Goal: Information Seeking & Learning: Understand process/instructions

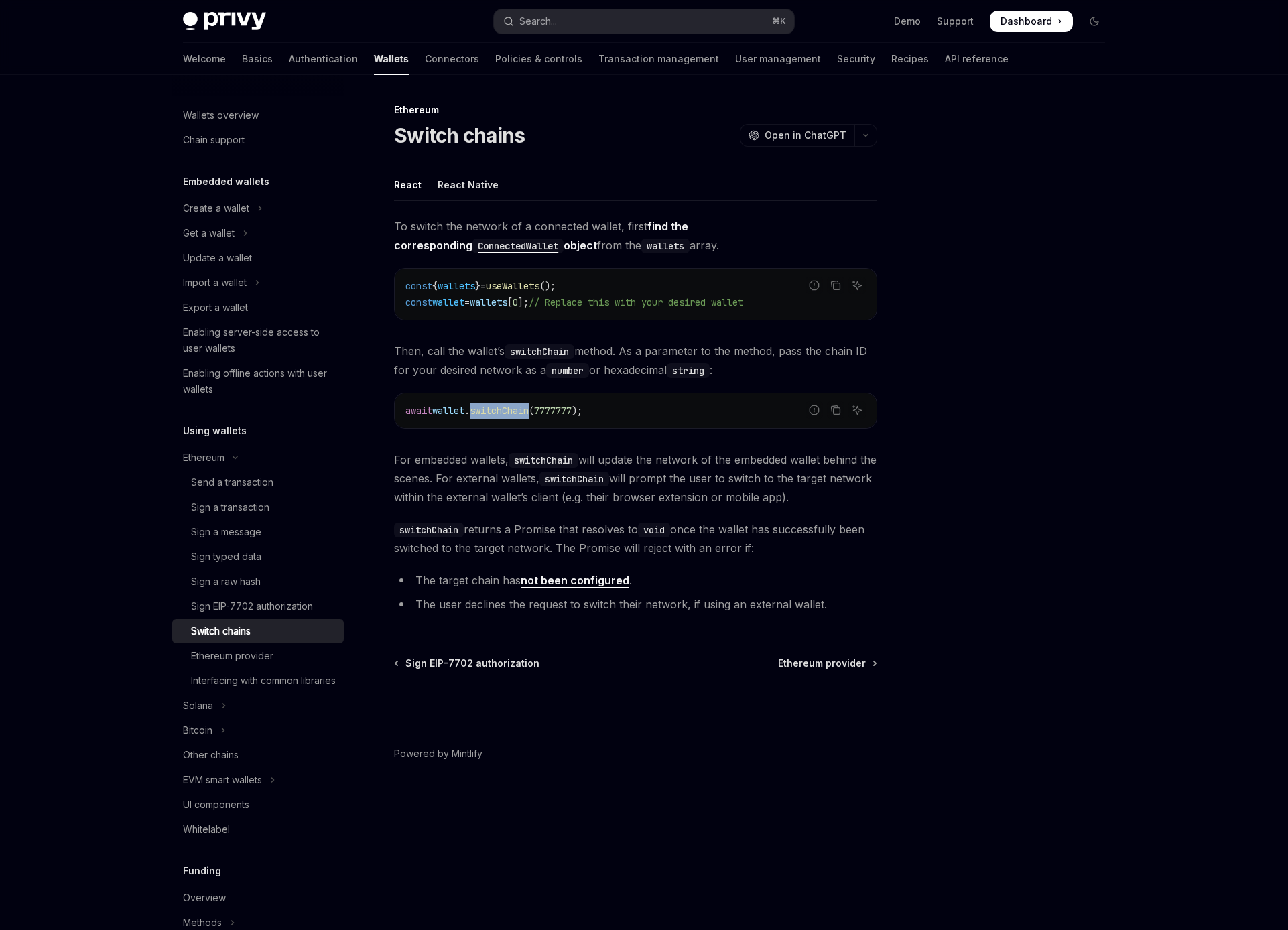
click at [564, 239] on code "ConnectedWallet" at bounding box center [518, 246] width 91 height 15
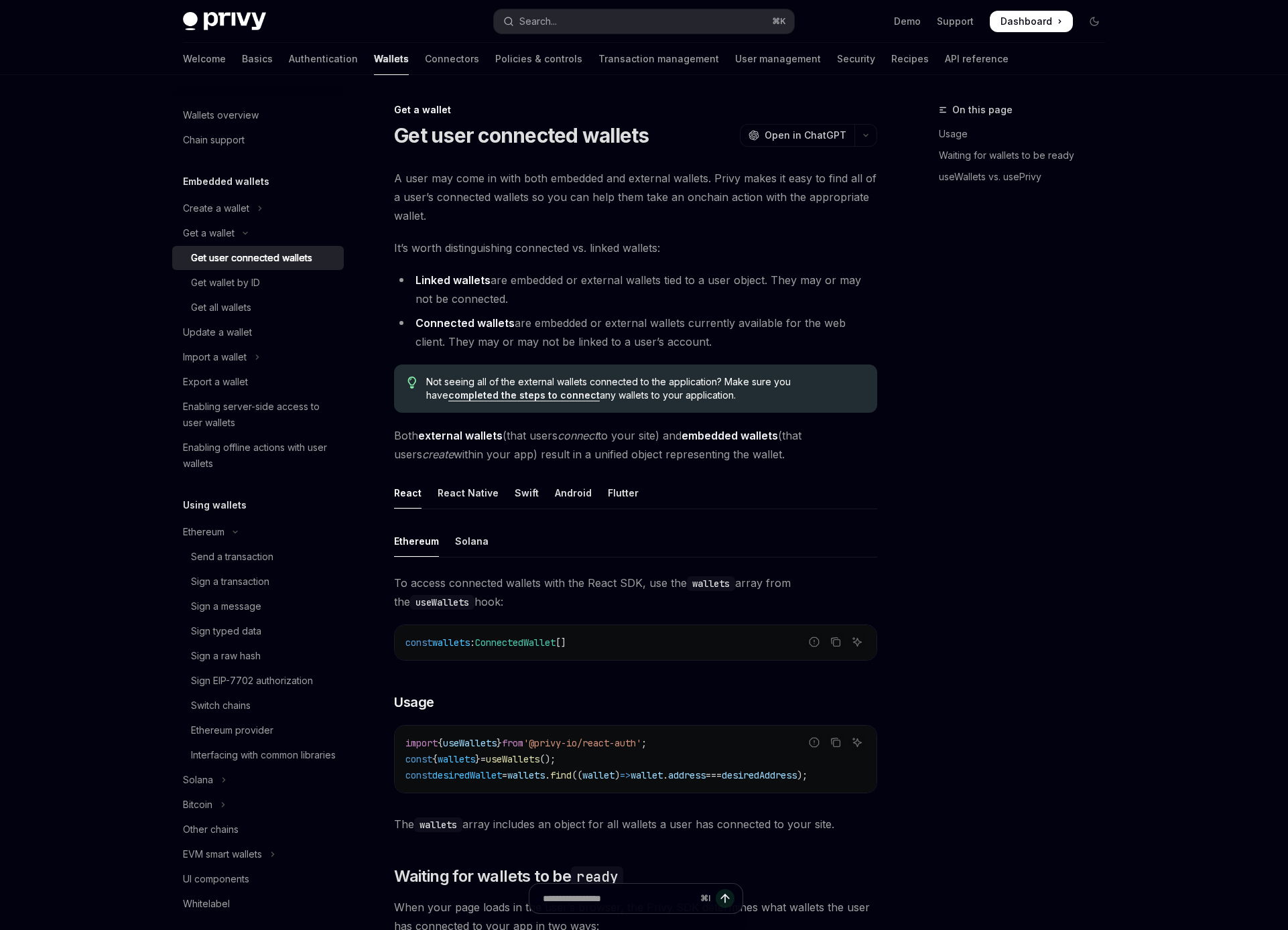
type textarea "*"
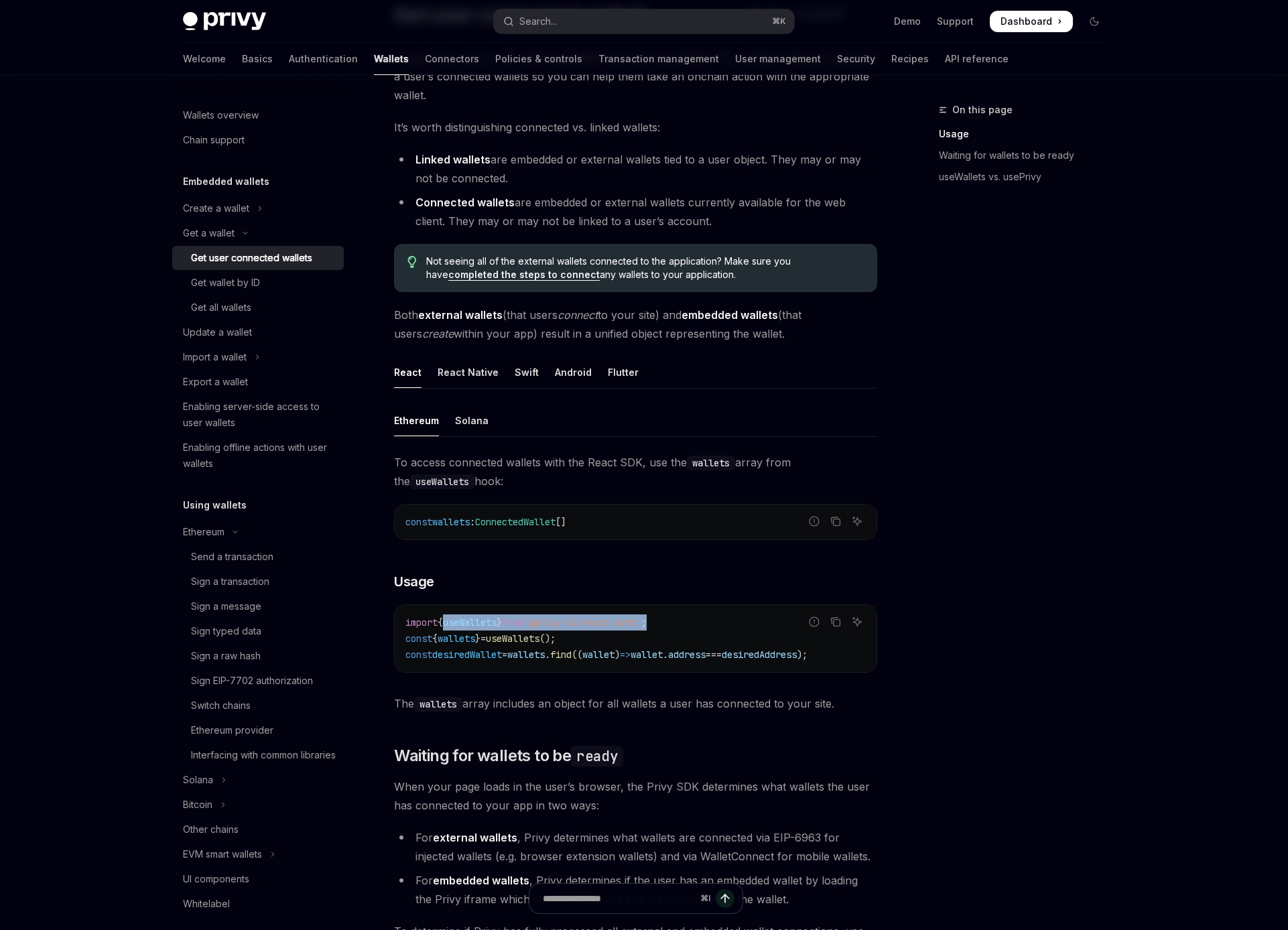
drag, startPoint x: 677, startPoint y: 624, endPoint x: 475, endPoint y: 623, distance: 202.0
click at [449, 626] on code "import { useWallets } from '@privy-io/react-auth' ; const { wallets } = useWall…" at bounding box center [636, 638] width 460 height 48
click at [524, 628] on span "from" at bounding box center [513, 622] width 21 height 12
drag, startPoint x: 551, startPoint y: 623, endPoint x: 664, endPoint y: 619, distance: 113.1
click at [642, 619] on span "'@privy-io/react-auth'" at bounding box center [583, 622] width 118 height 12
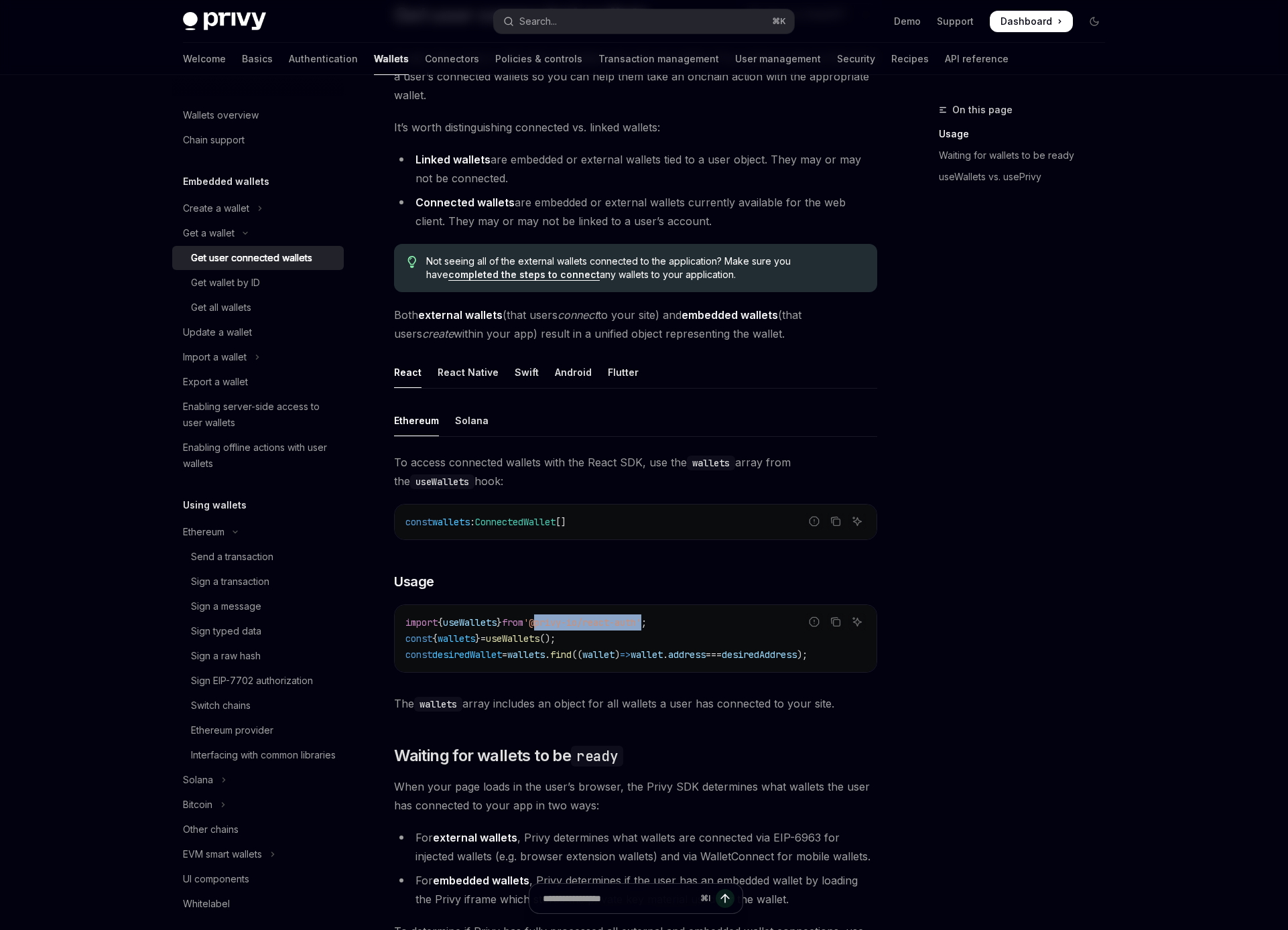
copy span "@privy-io/react-auth"
